Goal: Task Accomplishment & Management: Complete application form

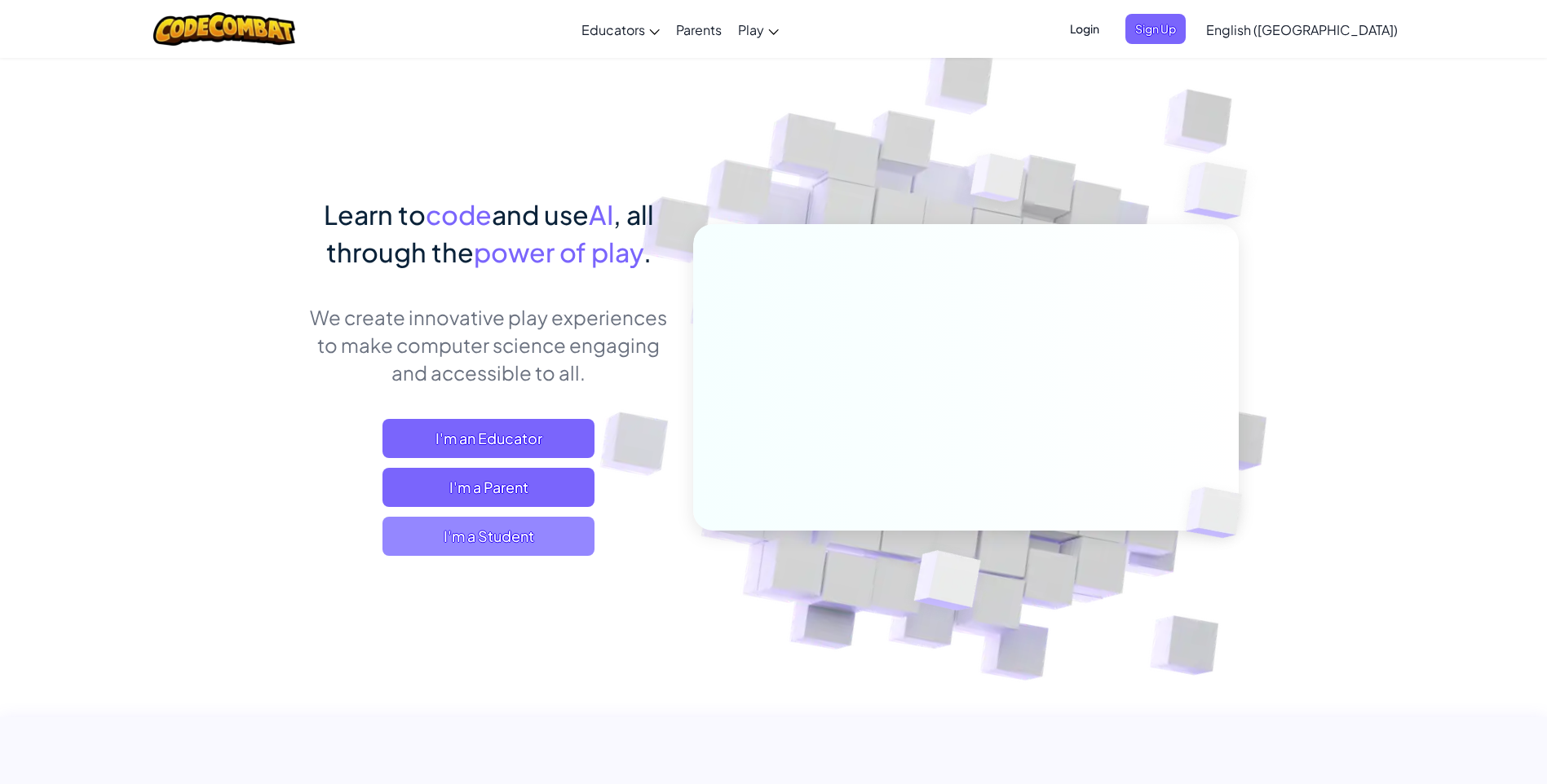
click at [476, 531] on span "I'm a Student" at bounding box center [488, 536] width 212 height 39
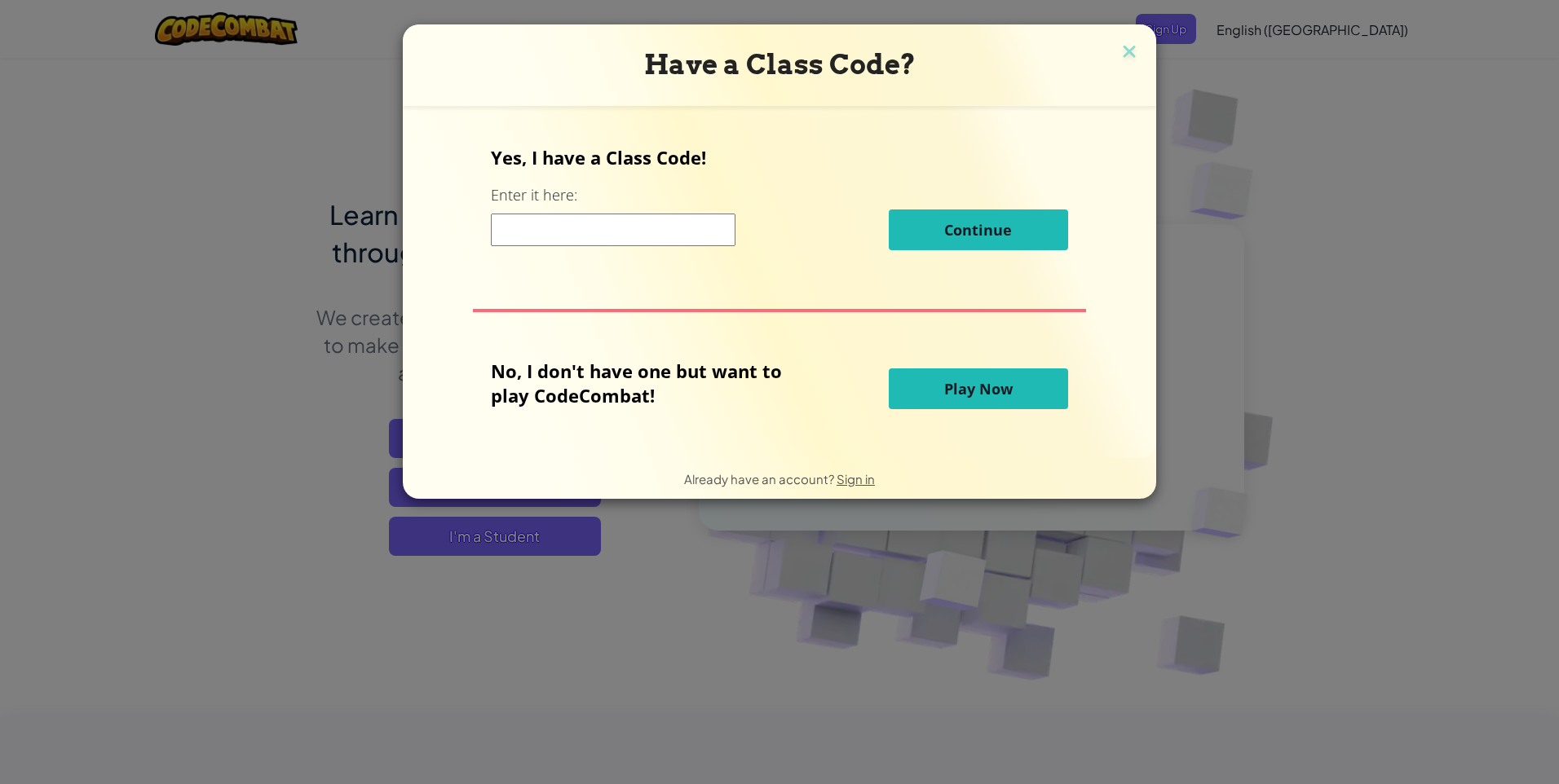
click at [560, 234] on input at bounding box center [613, 229] width 245 height 32
type input "FoxSheepLazy"
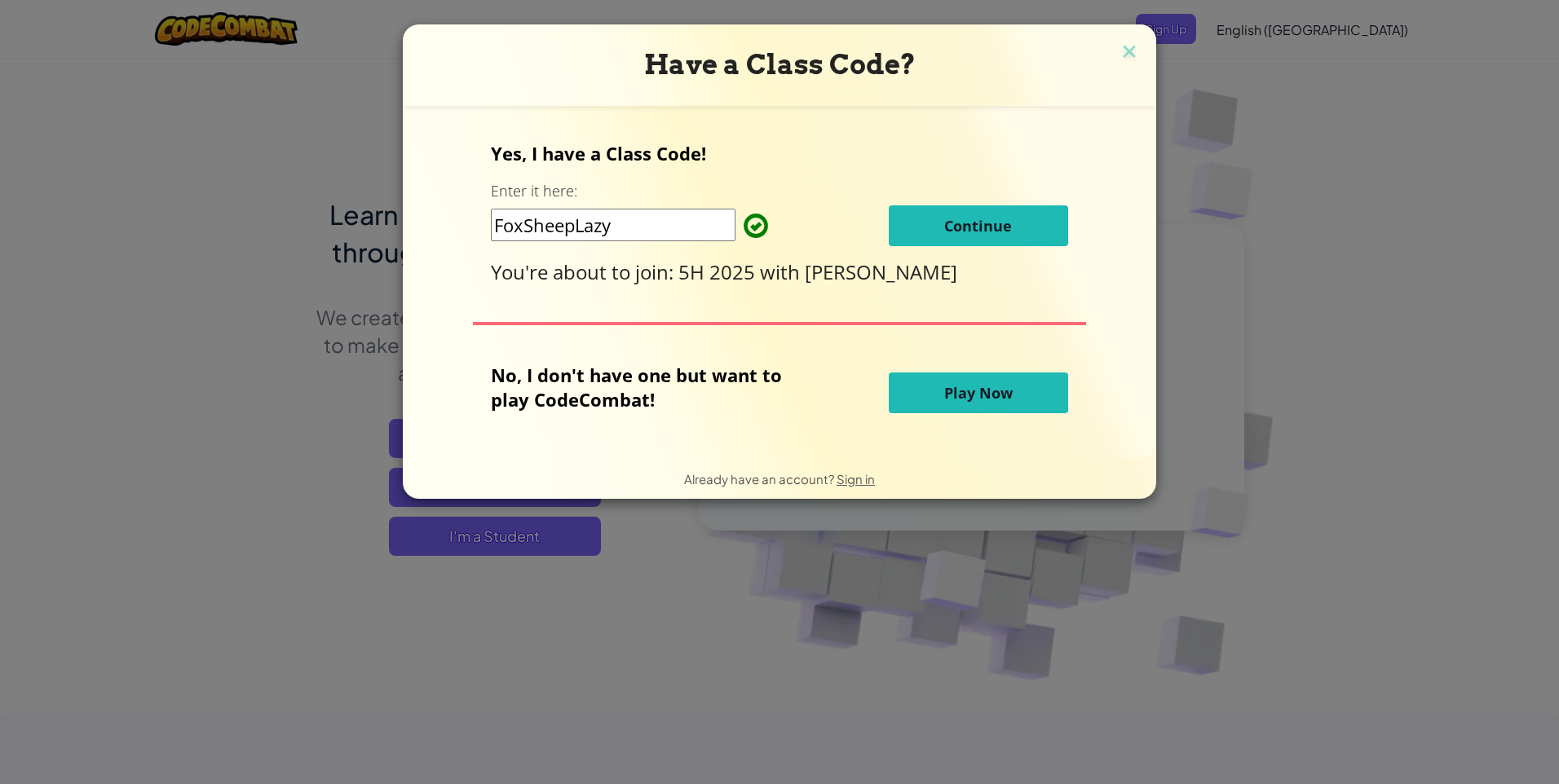
click at [950, 217] on span "Continue" at bounding box center [978, 226] width 67 height 20
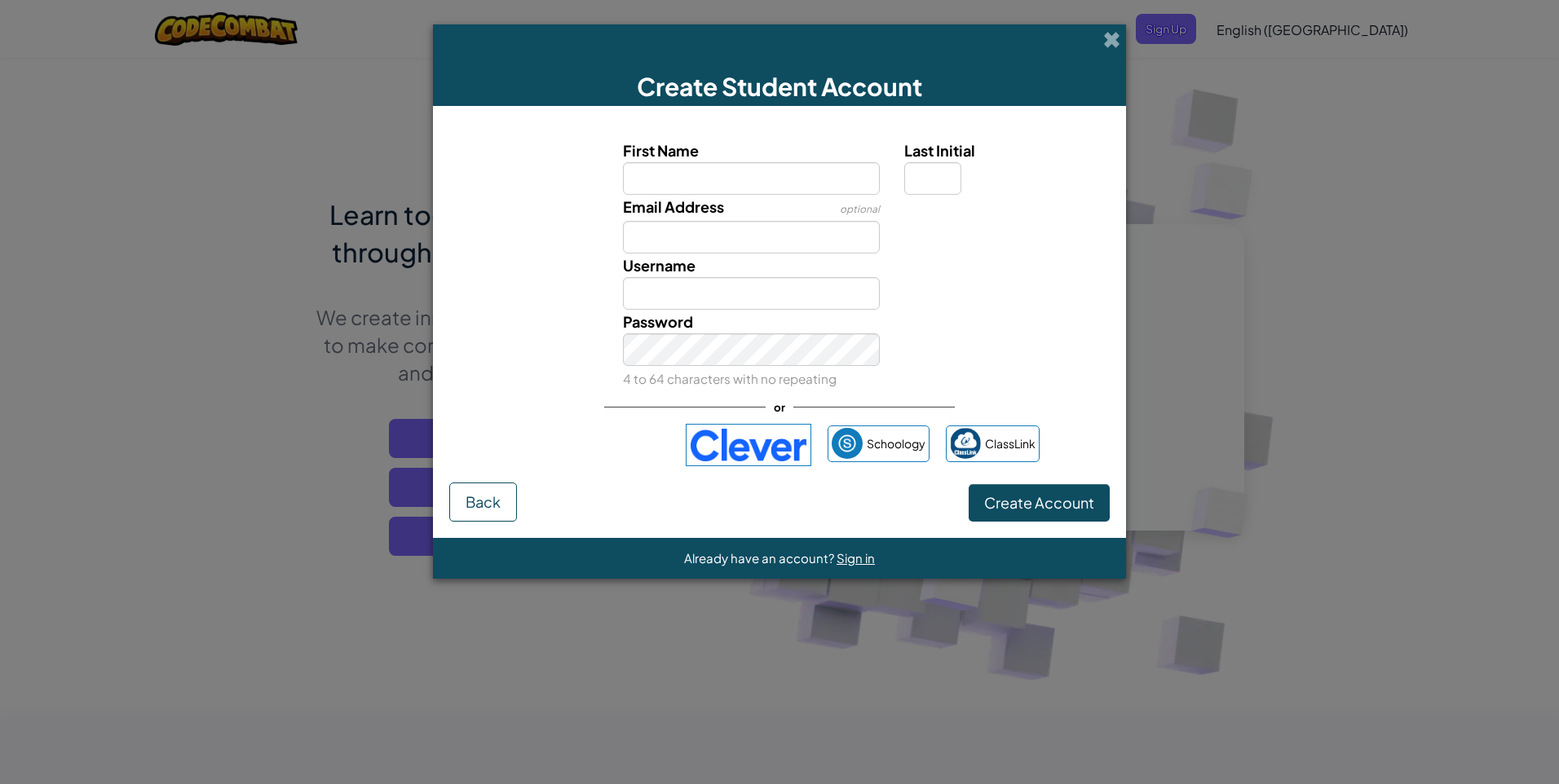
click at [968, 484] on button "Create Account" at bounding box center [1039, 502] width 141 height 37
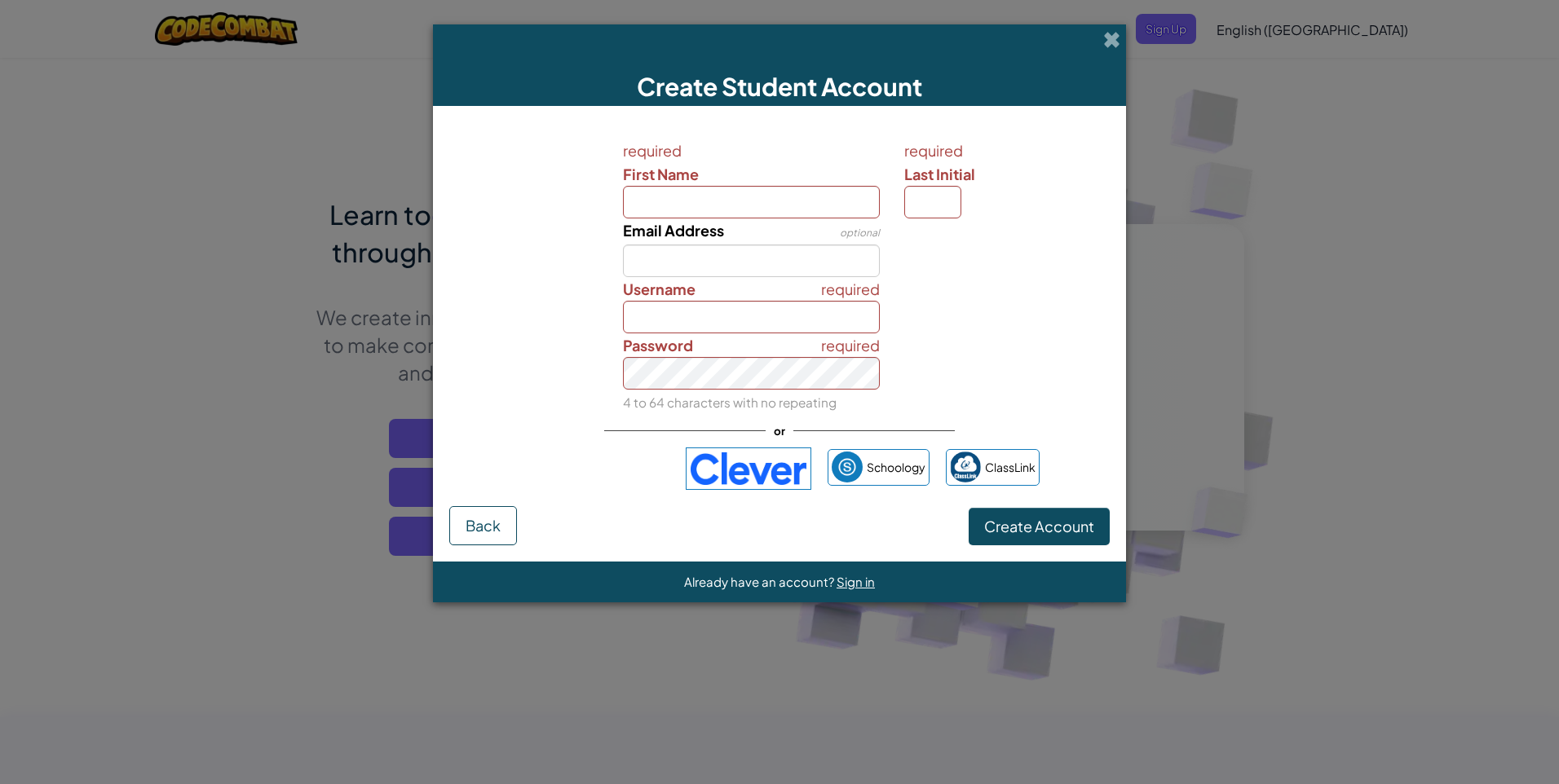
drag, startPoint x: 1126, startPoint y: 39, endPoint x: 1099, endPoint y: 40, distance: 27.0
click at [1123, 39] on div "Create Student Account required First Name required Last Initial Email Address …" at bounding box center [779, 392] width 1559 height 784
click at [1099, 40] on div "Create Student Account" at bounding box center [779, 65] width 694 height 81
click at [1115, 33] on span at bounding box center [1111, 39] width 17 height 17
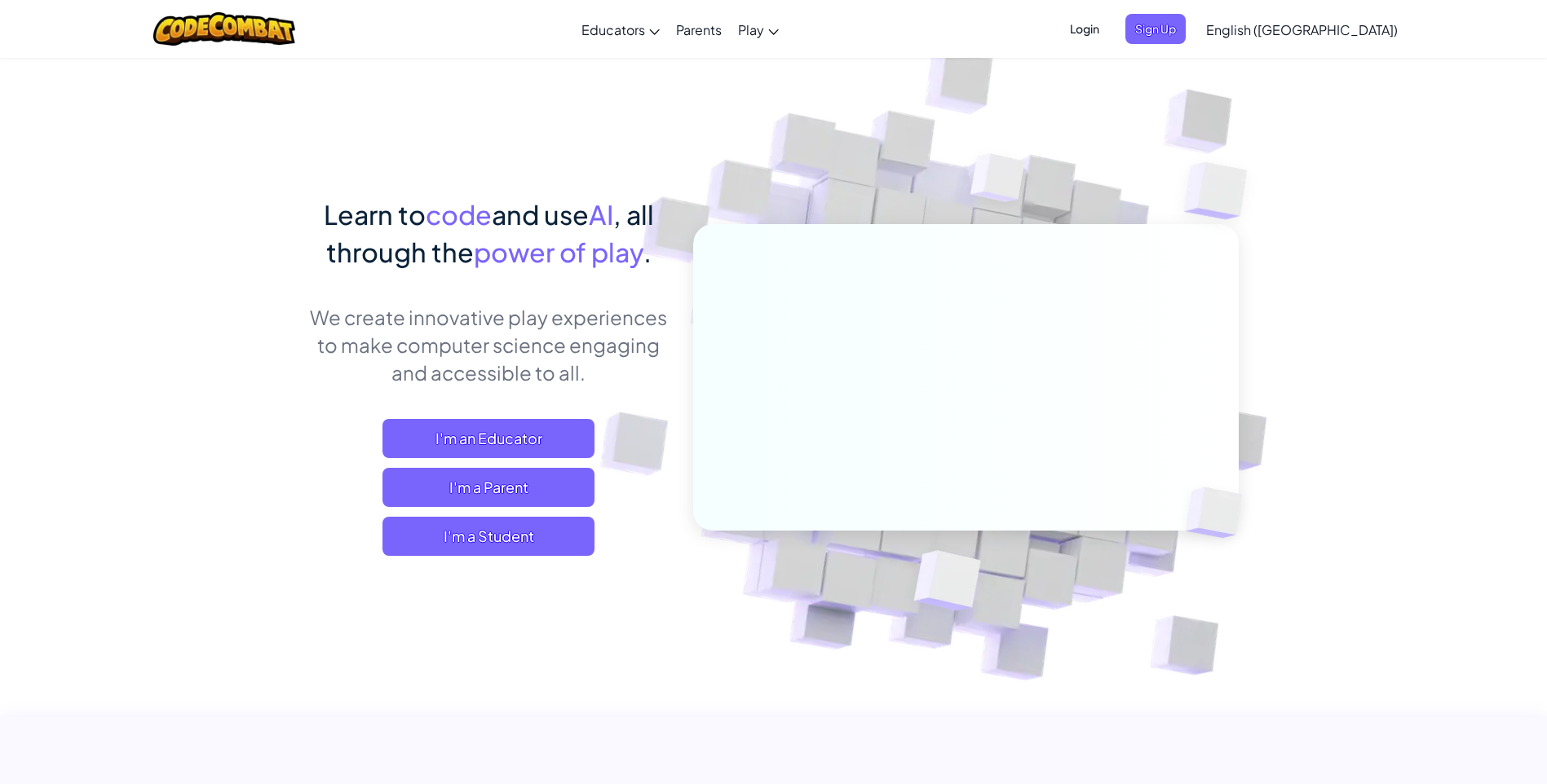
click at [1109, 43] on span "Login" at bounding box center [1084, 29] width 49 height 30
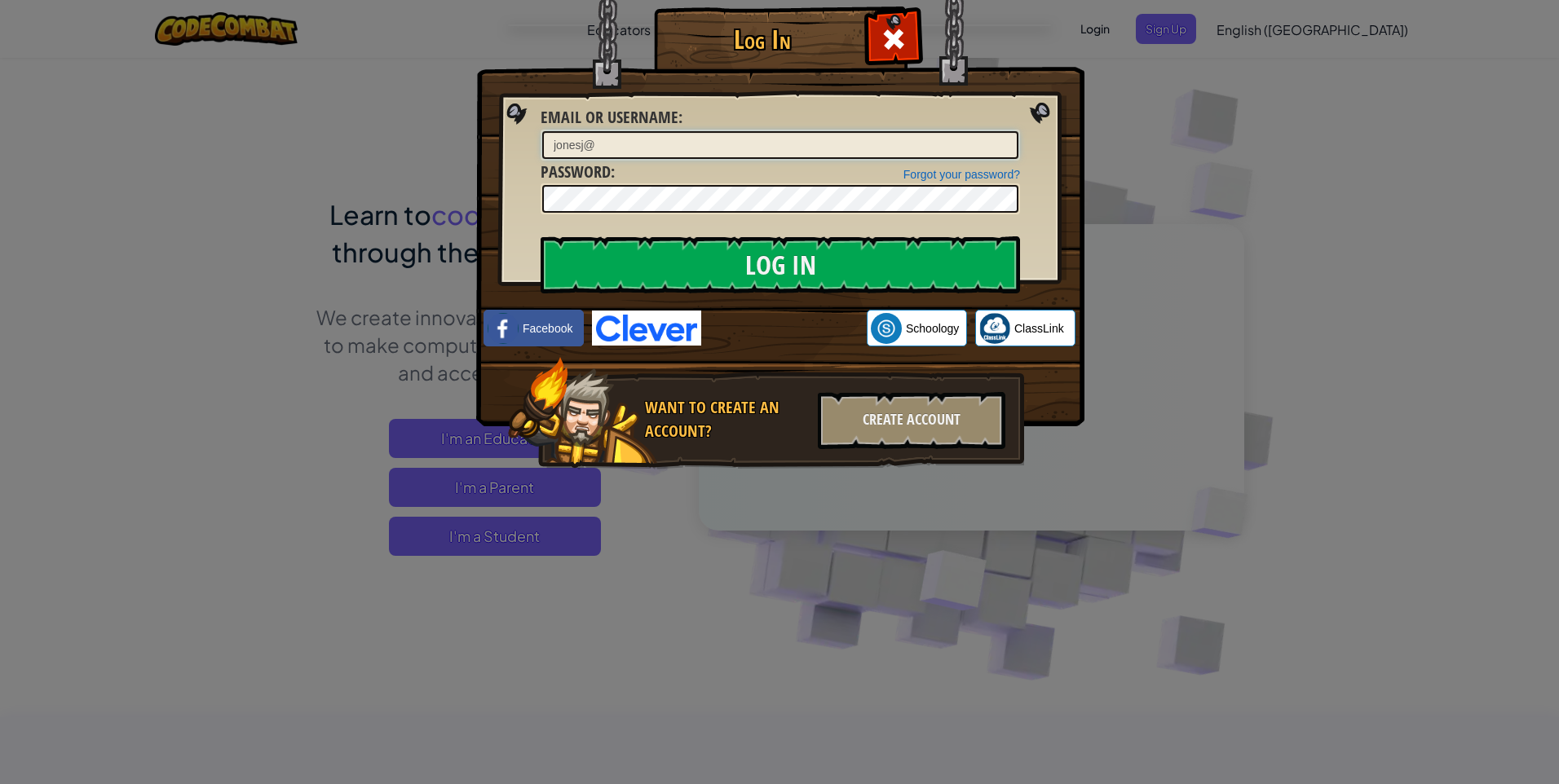
type input "[EMAIL_ADDRESS][DOMAIN_NAME]"
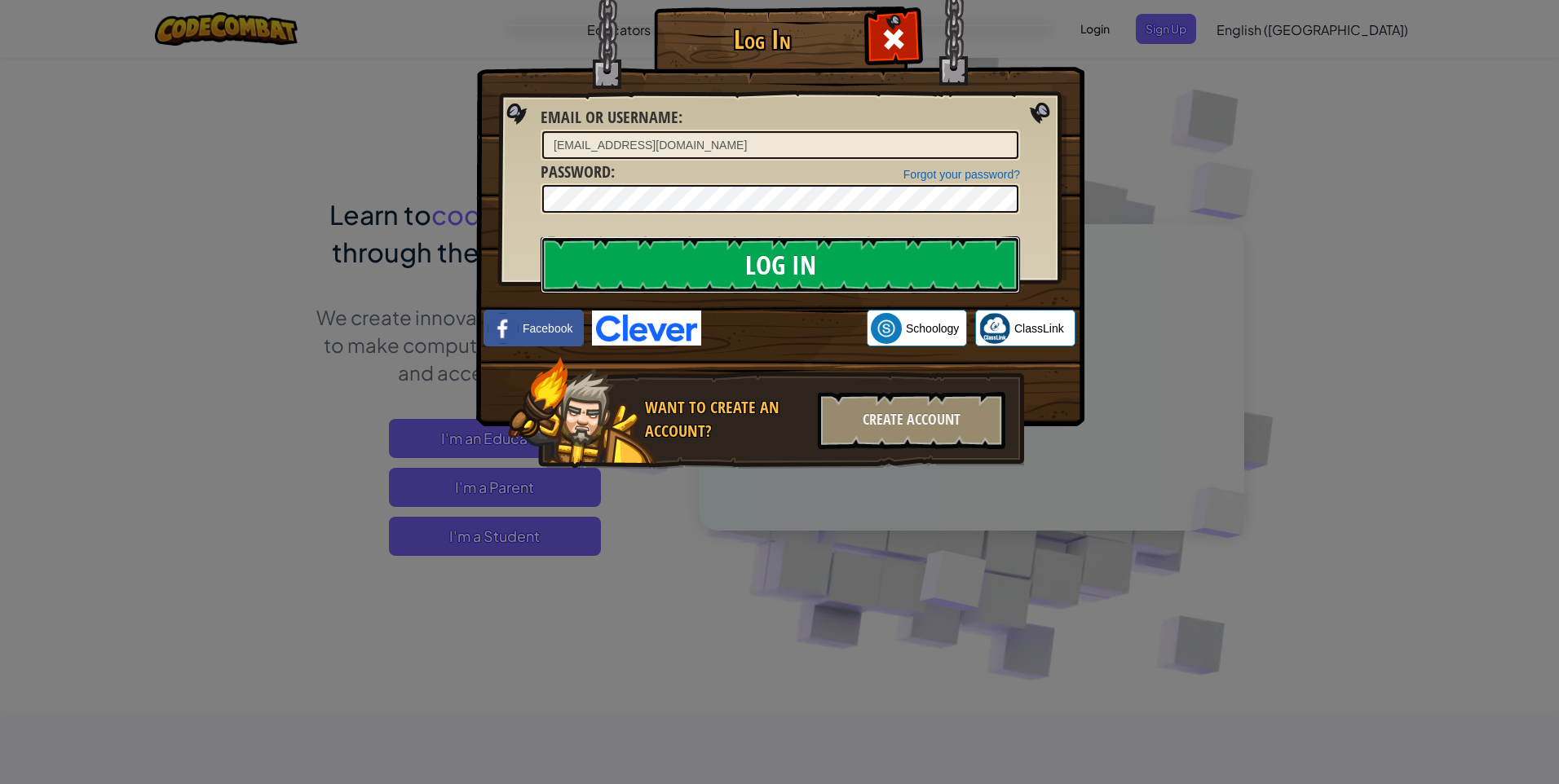
click at [580, 254] on input "Log In" at bounding box center [780, 265] width 479 height 57
click at [745, 260] on input "Log In" at bounding box center [780, 265] width 479 height 57
